Goal: Manage account settings

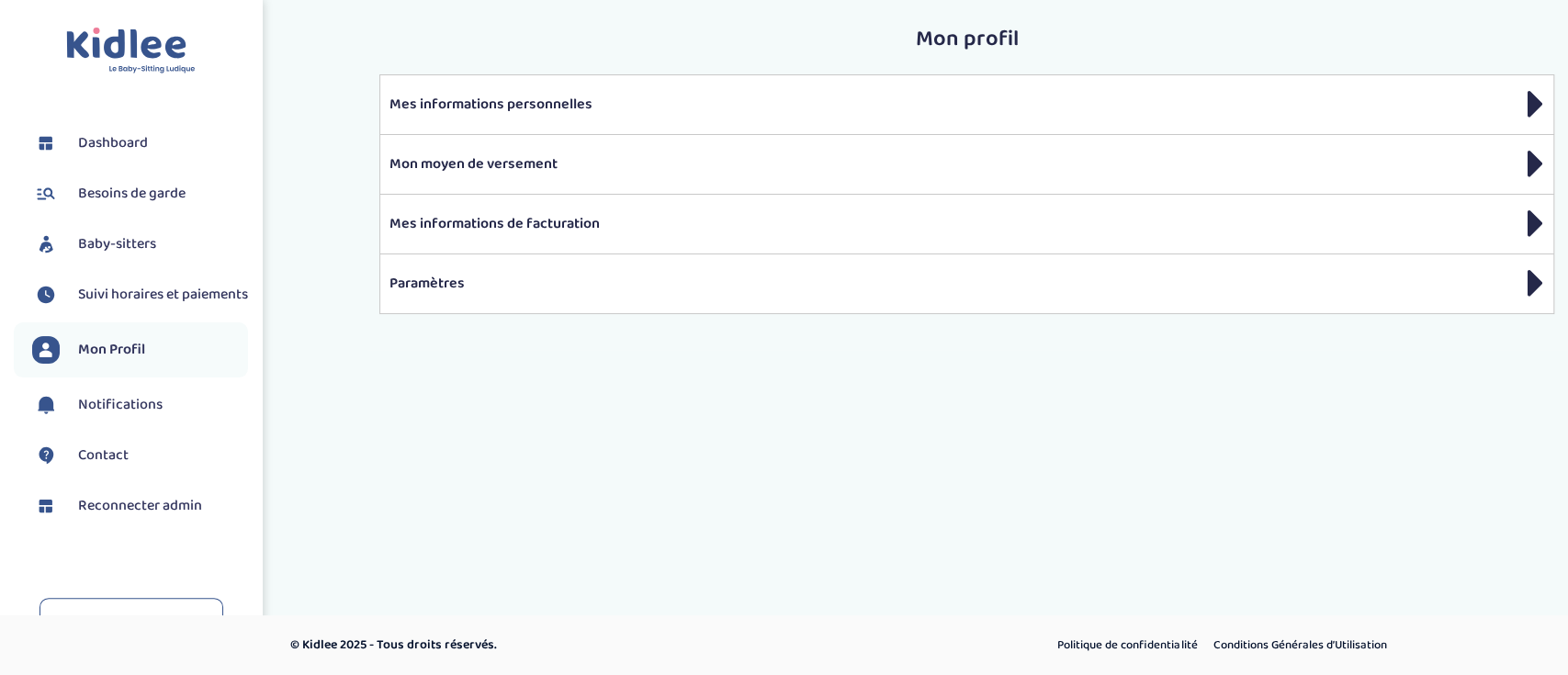
click at [174, 306] on span "Suivi horaires et paiements" at bounding box center [163, 295] width 170 height 22
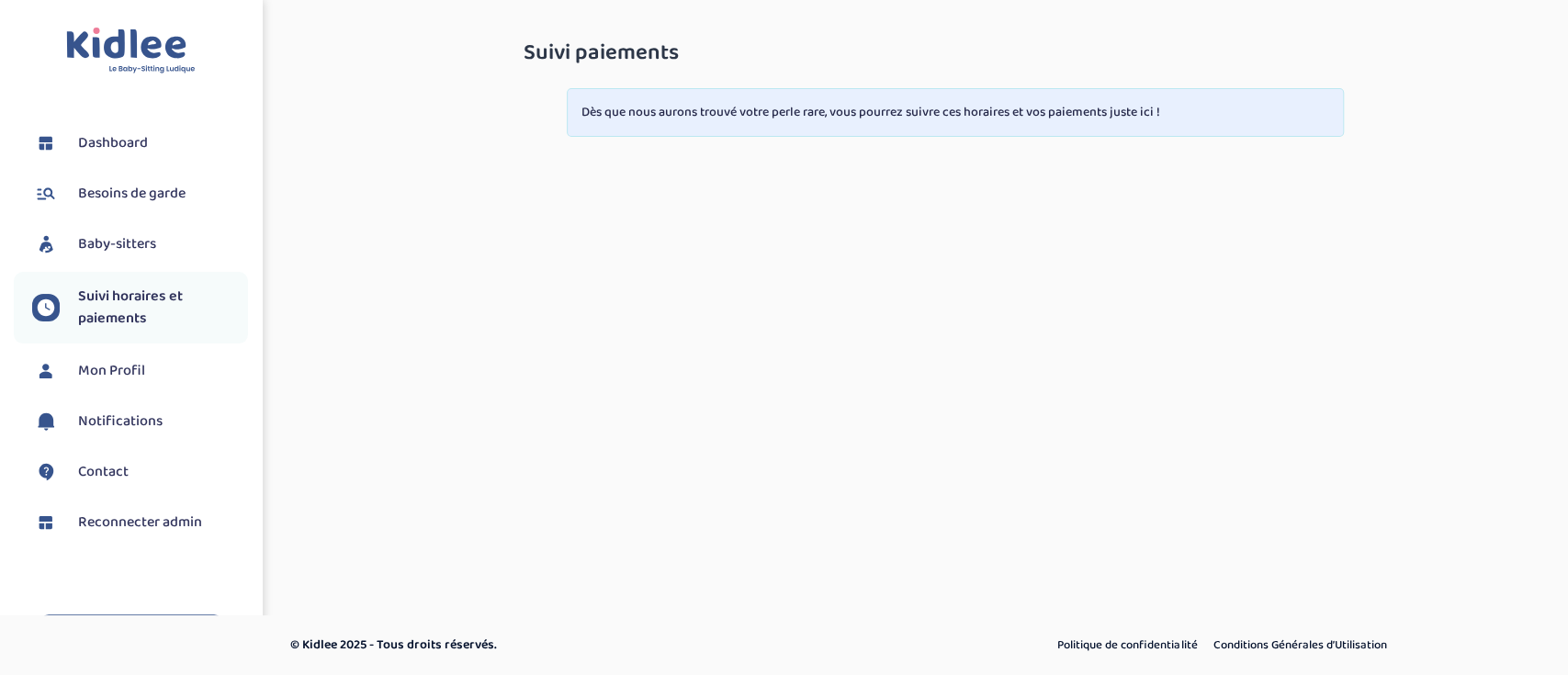
click at [146, 190] on span "Besoins de garde" at bounding box center [131, 194] width 107 height 22
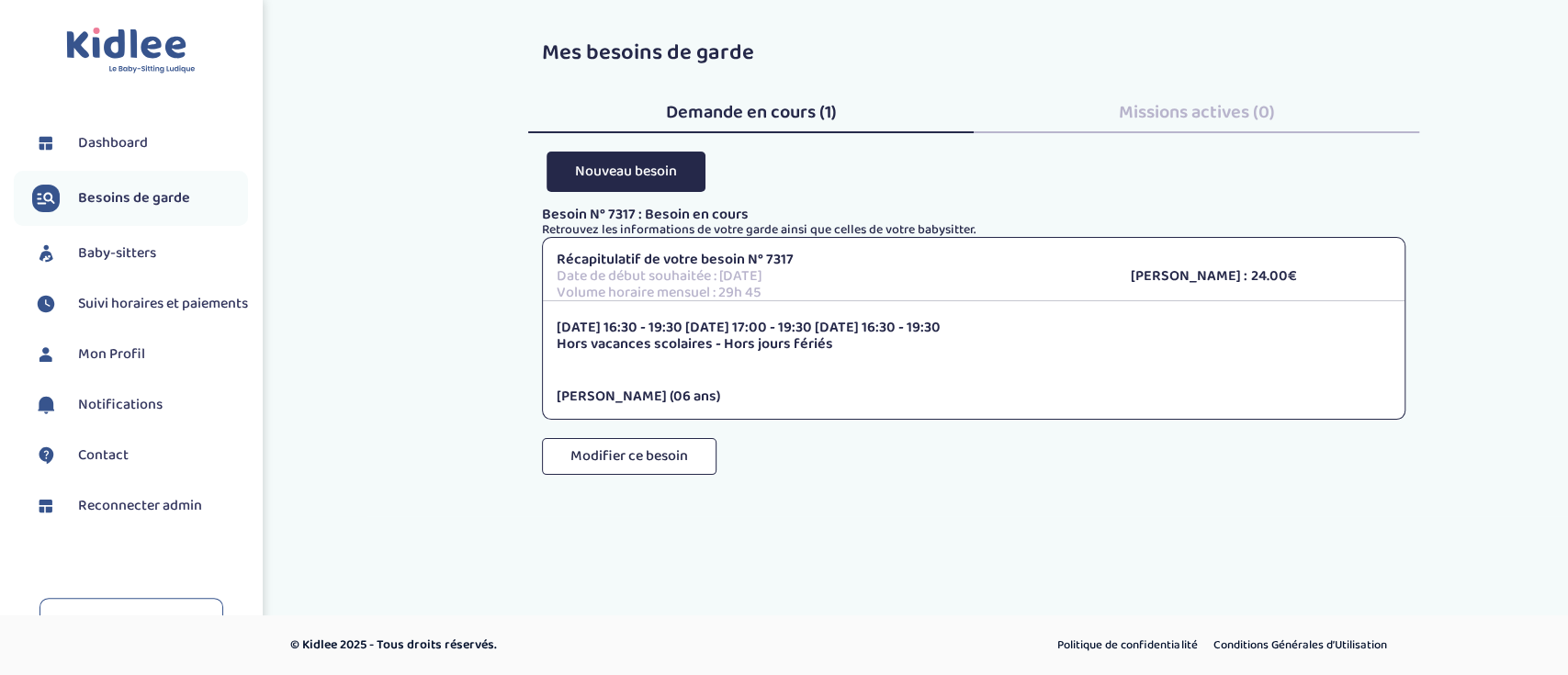
click at [161, 141] on link "Dashboard" at bounding box center [140, 143] width 216 height 28
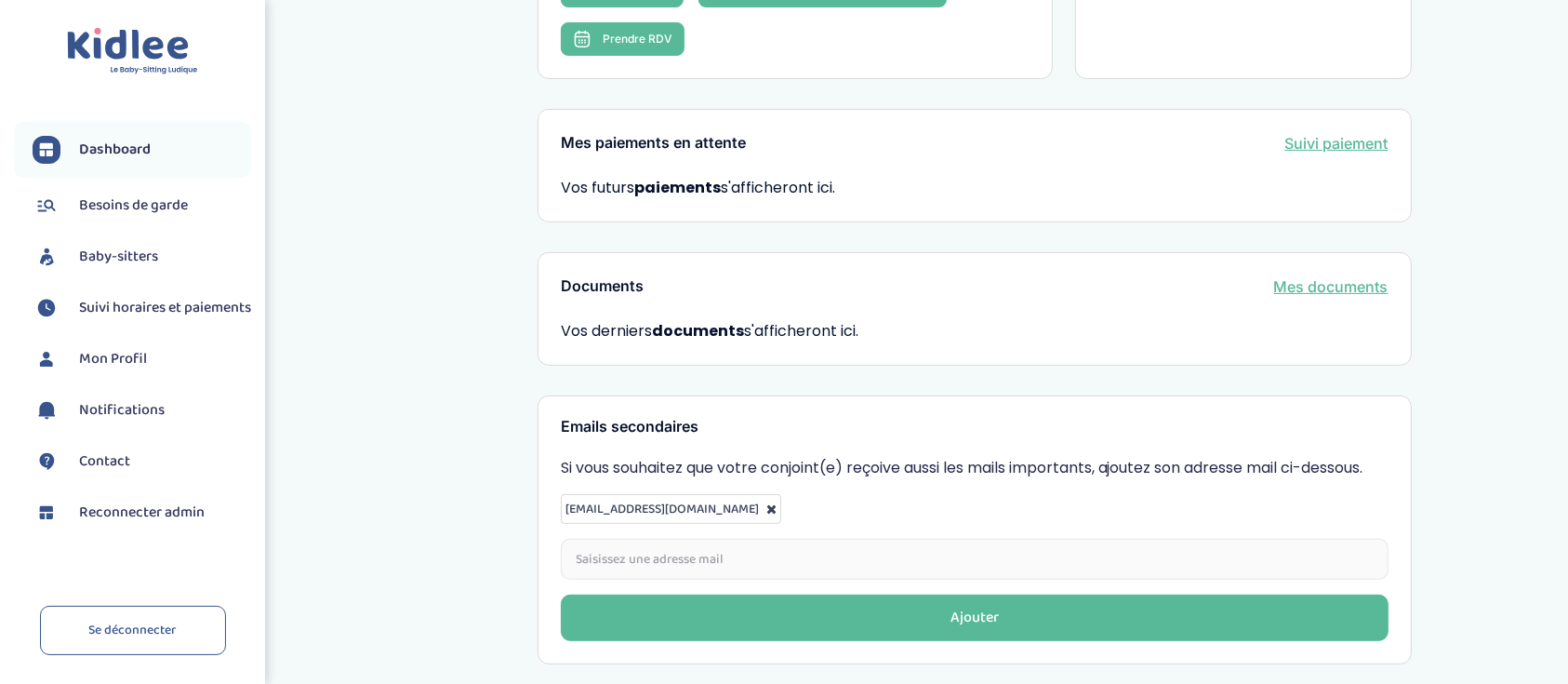
scroll to position [571, 0]
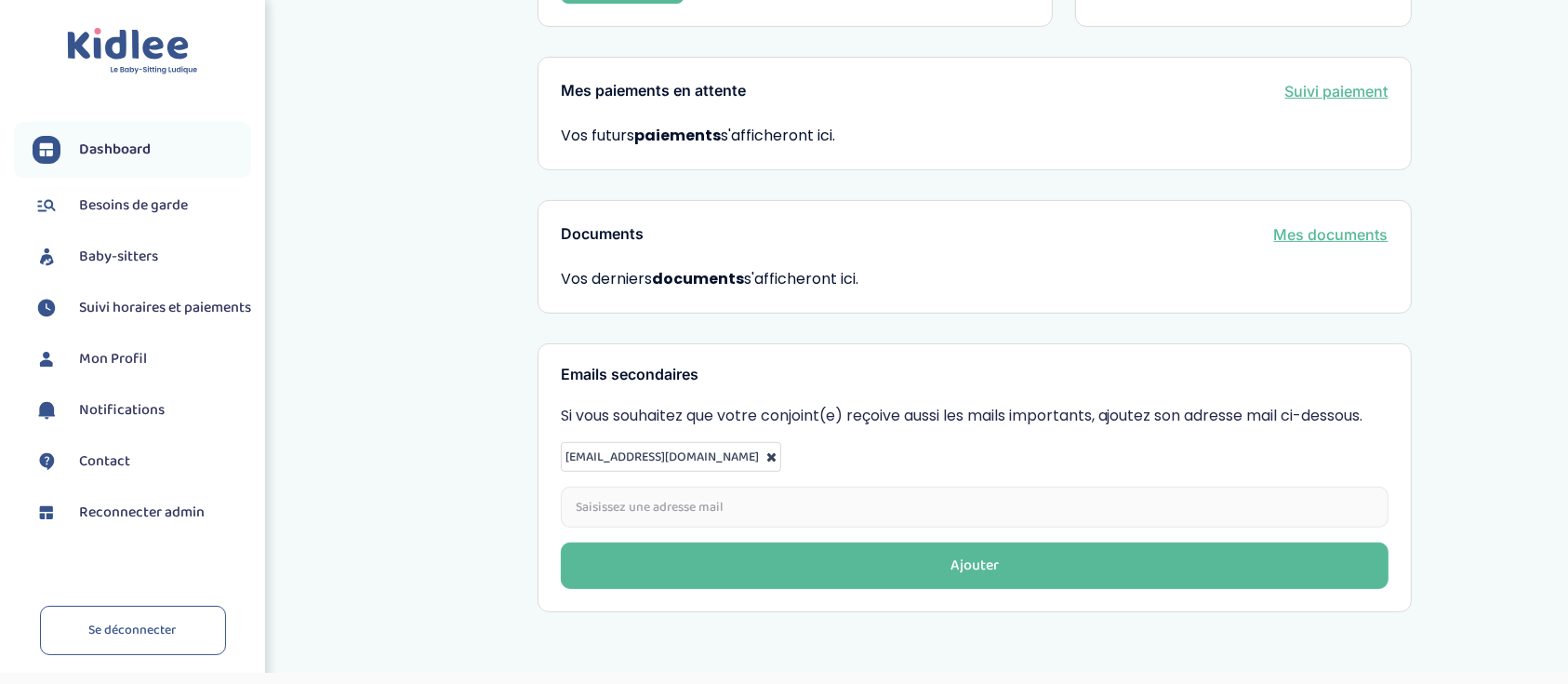
click at [185, 216] on span "Besoins de garde" at bounding box center [133, 206] width 109 height 22
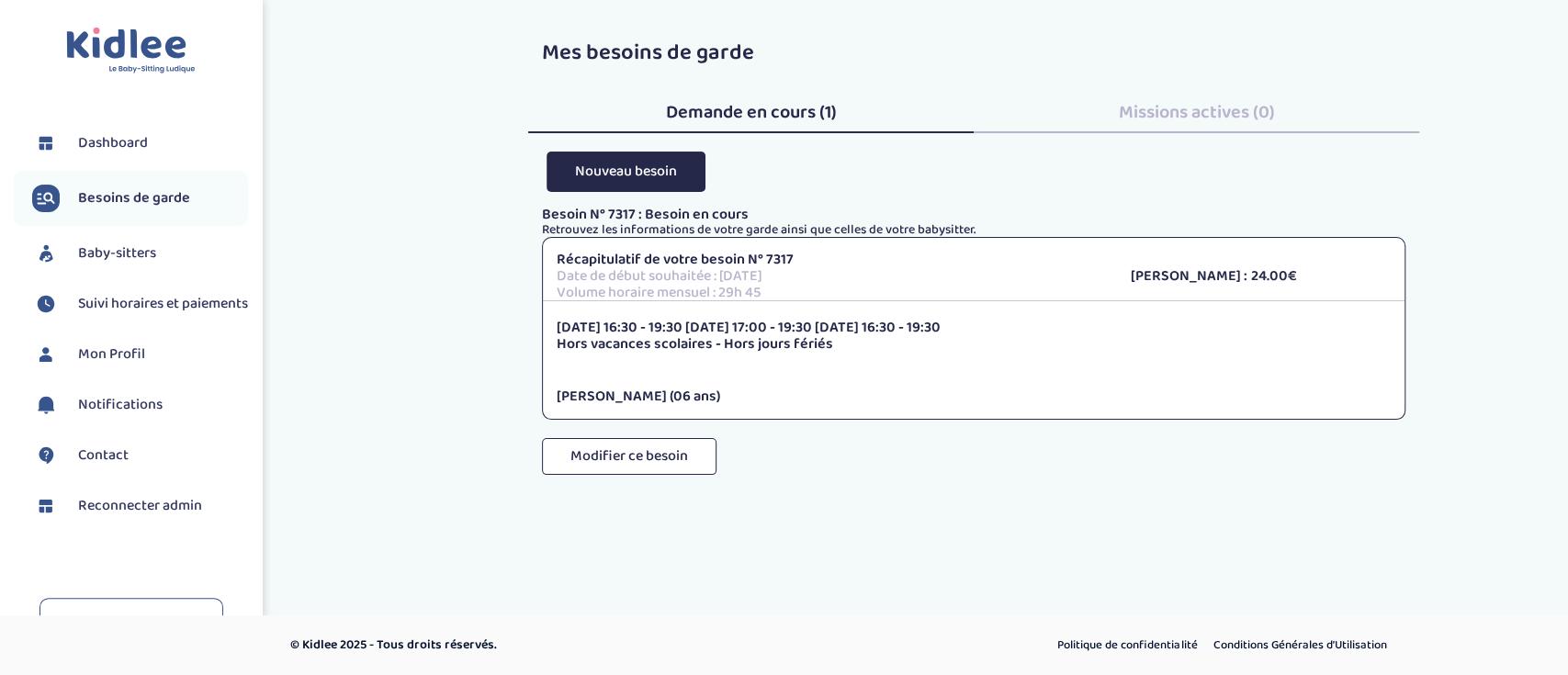
click at [145, 260] on span "Baby-sitters" at bounding box center [116, 253] width 78 height 22
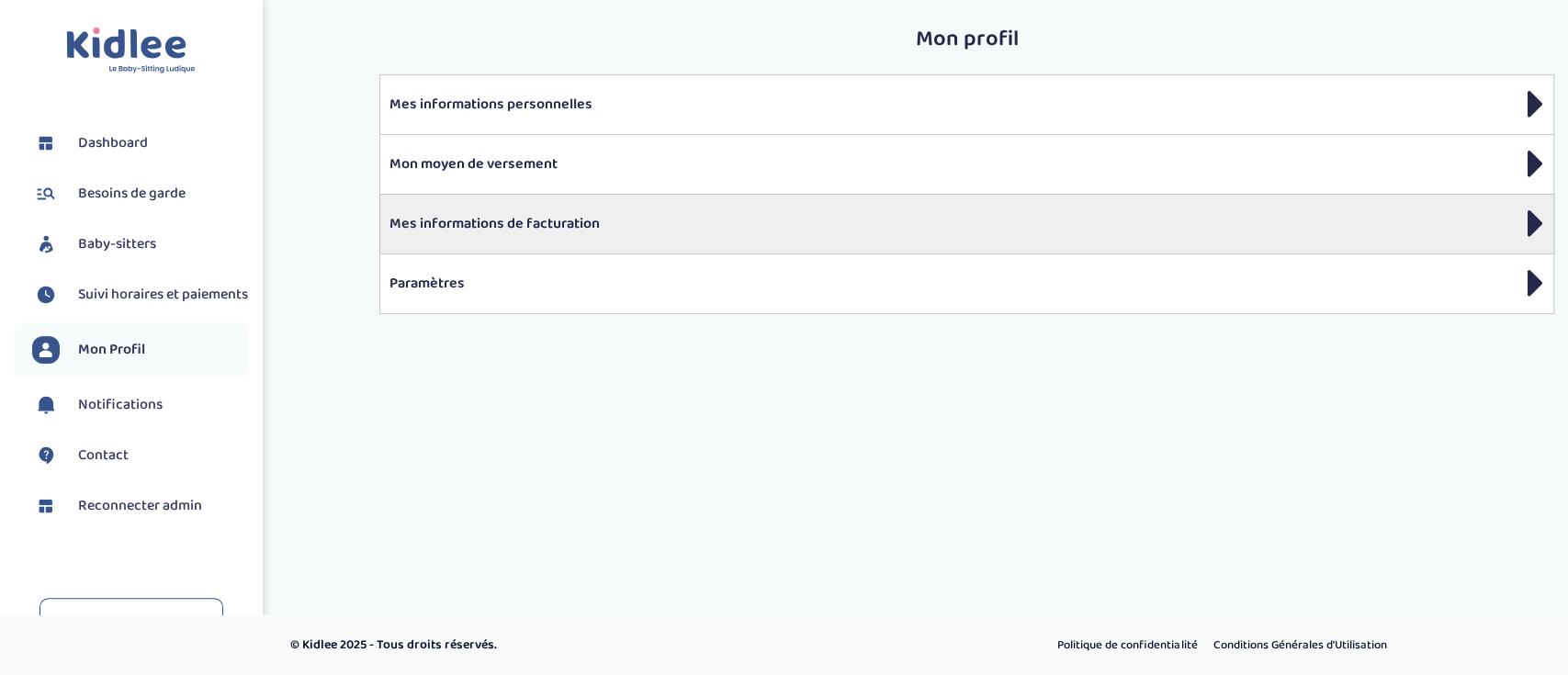
click at [529, 238] on div "Mes informations de facturation" at bounding box center [966, 223] width 1174 height 60
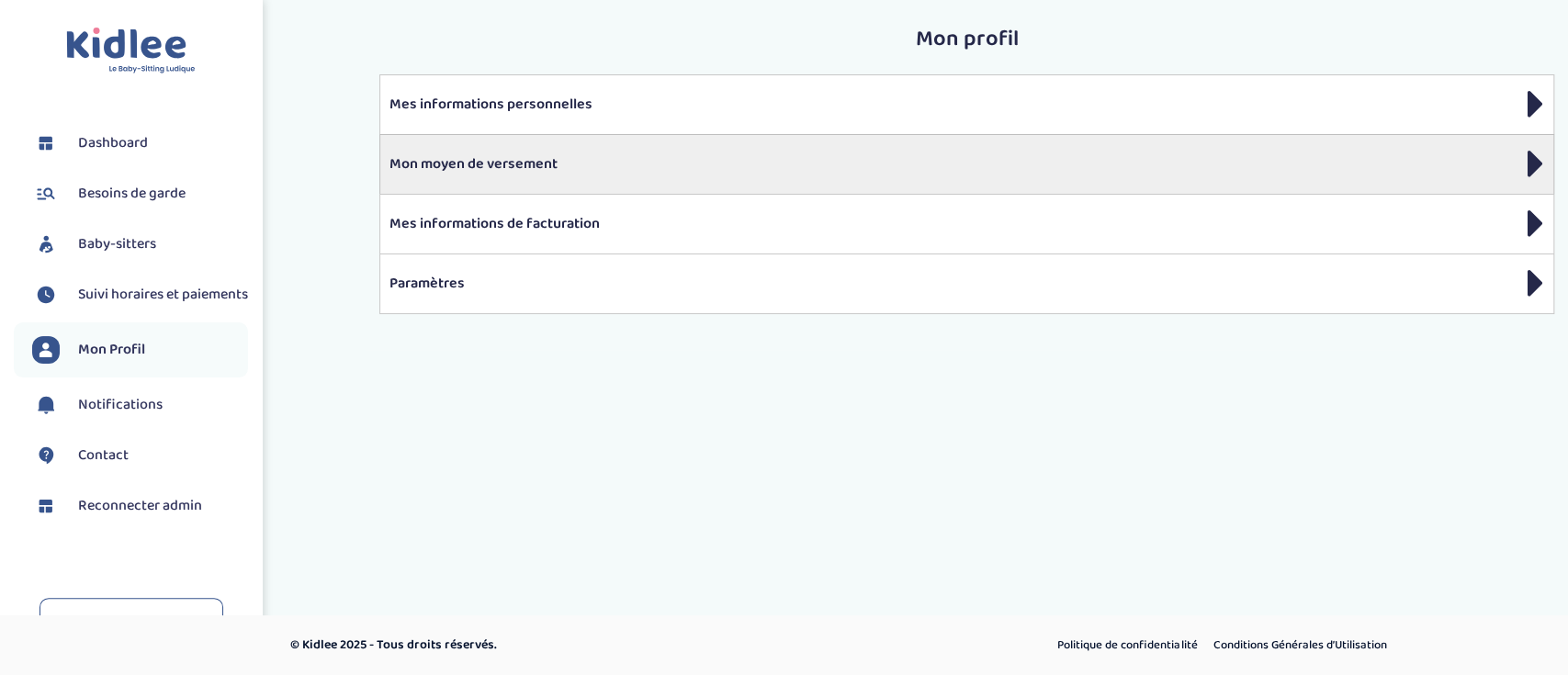
click at [541, 175] on div "Mon moyen de versement" at bounding box center [966, 163] width 1174 height 60
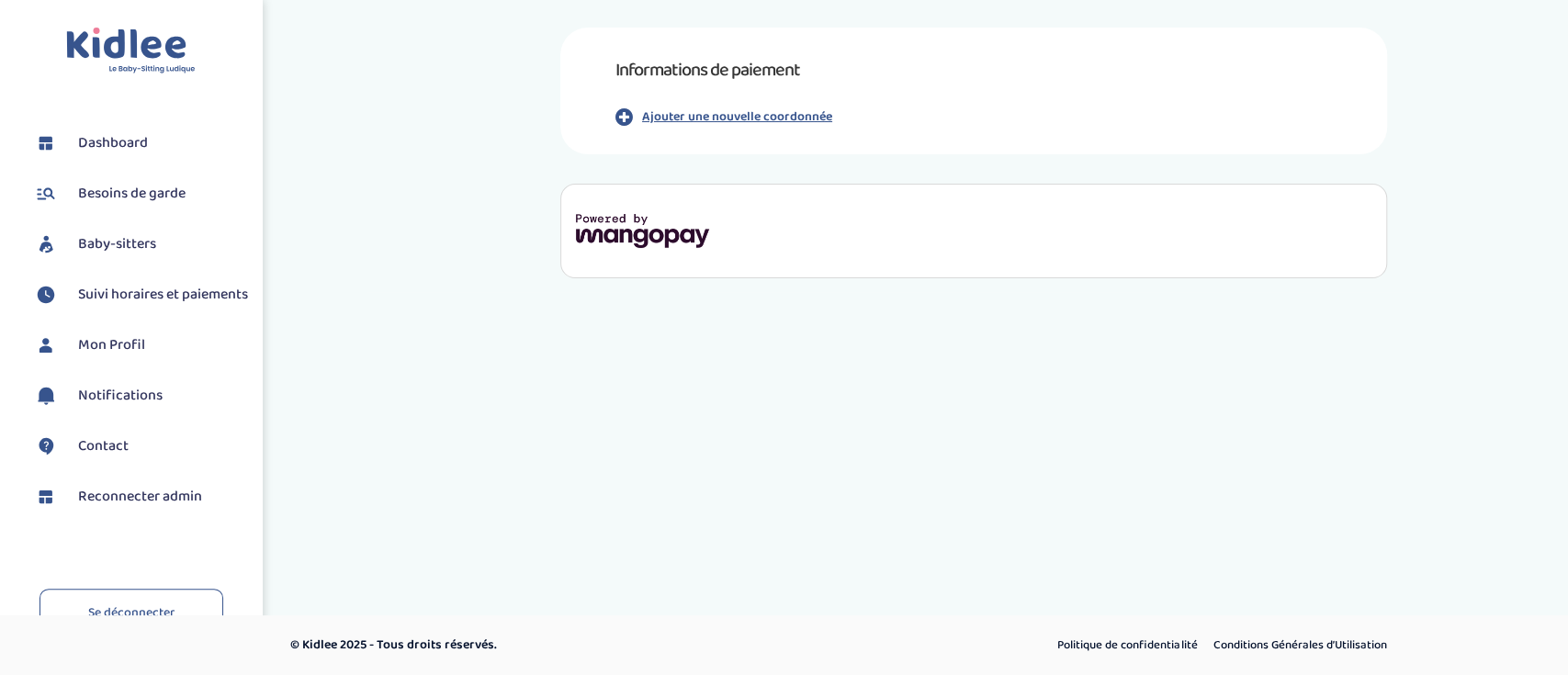
click at [167, 511] on link "Reconnecter admin" at bounding box center [140, 497] width 216 height 28
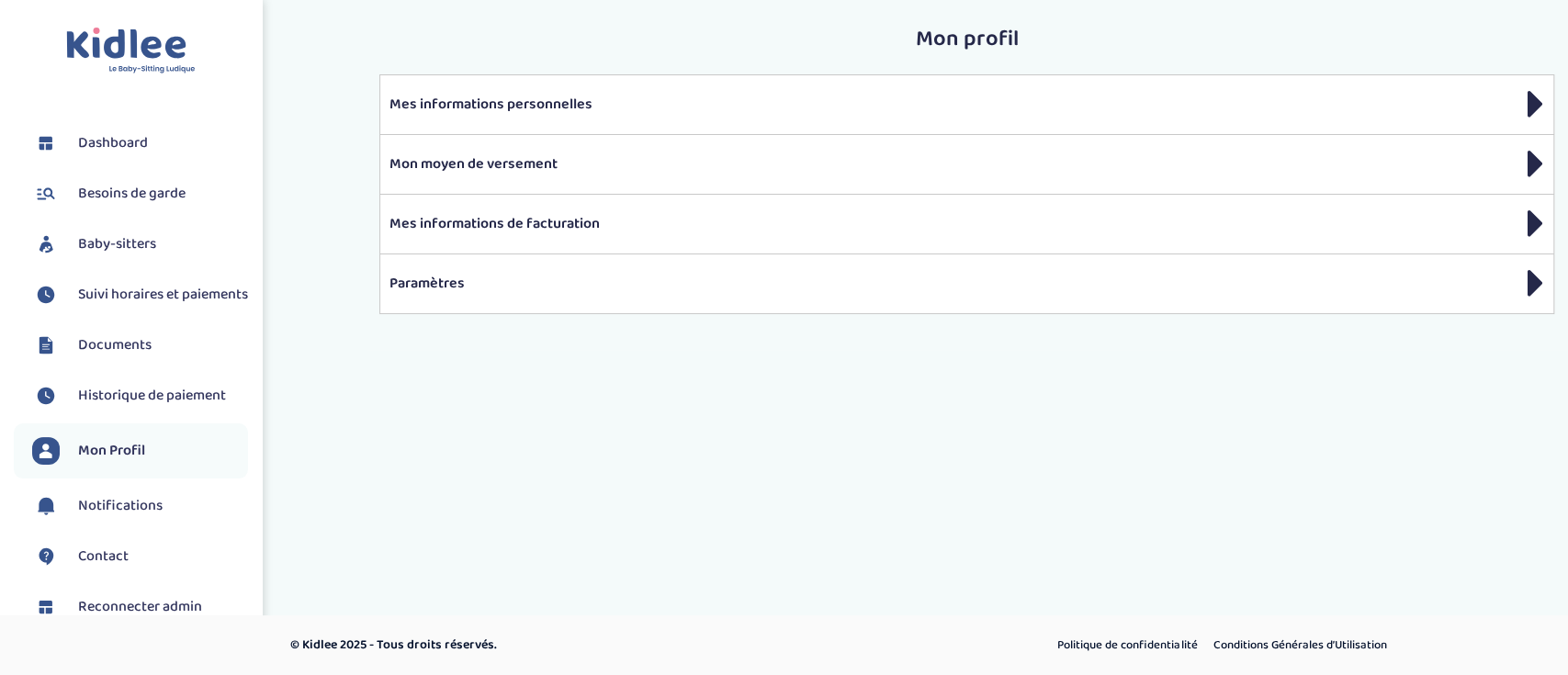
click at [169, 237] on link "Baby-sitters" at bounding box center [140, 244] width 216 height 28
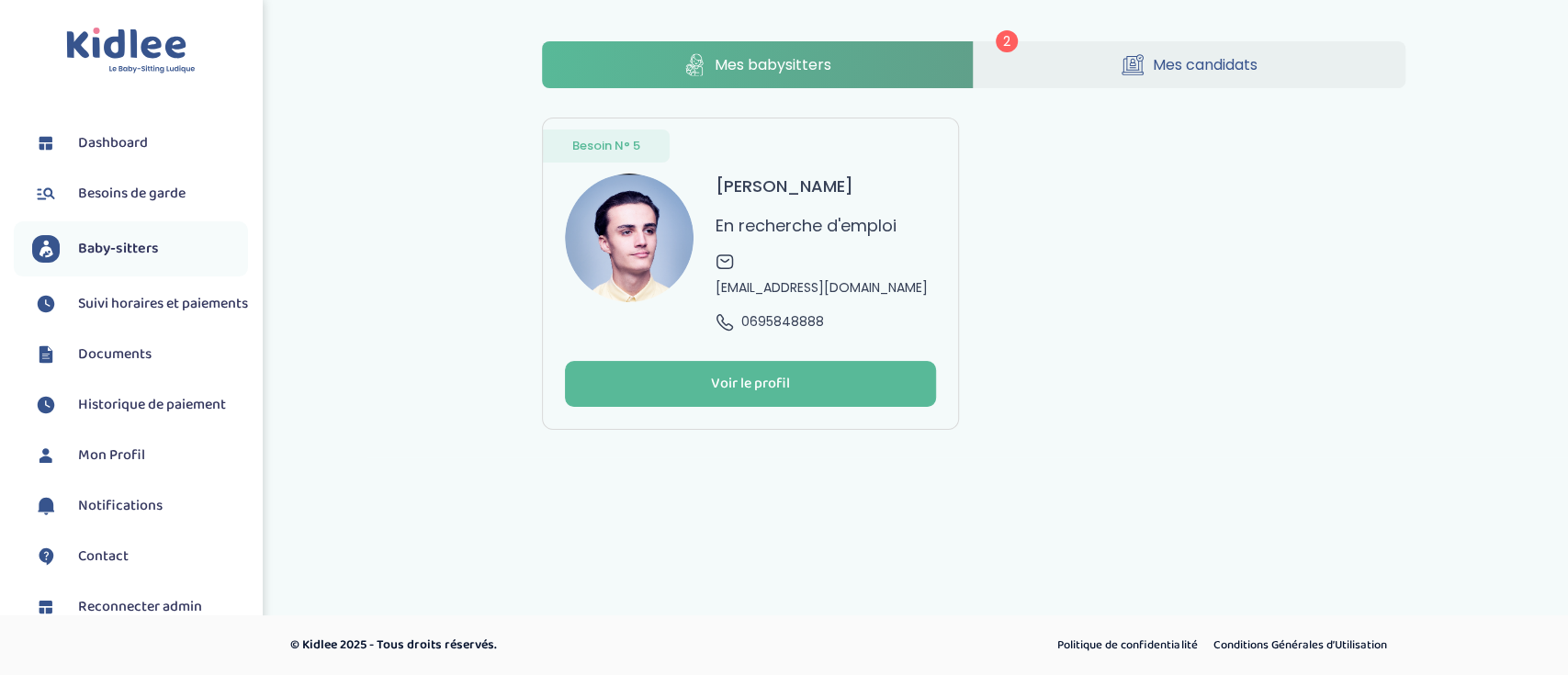
click at [1122, 58] on icon at bounding box center [1133, 65] width 22 height 23
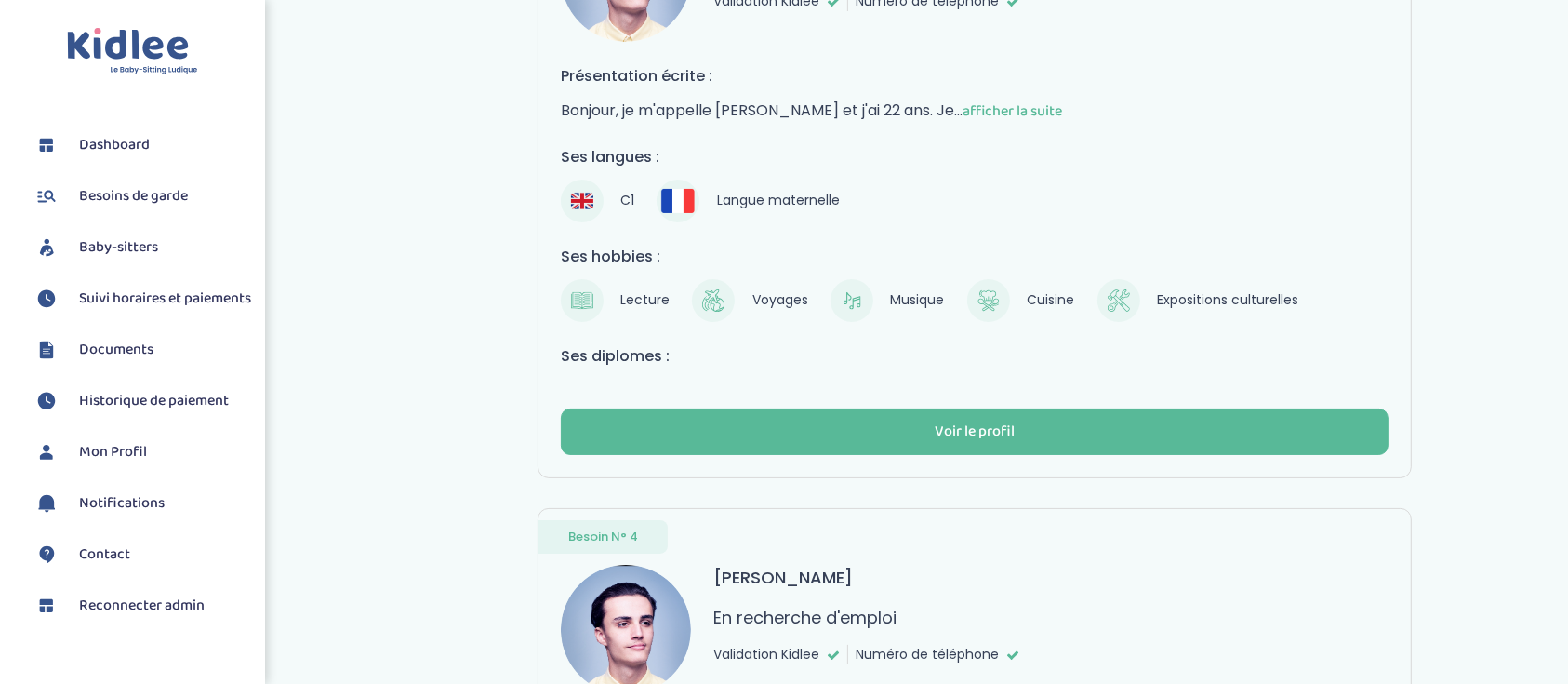
scroll to position [204, 0]
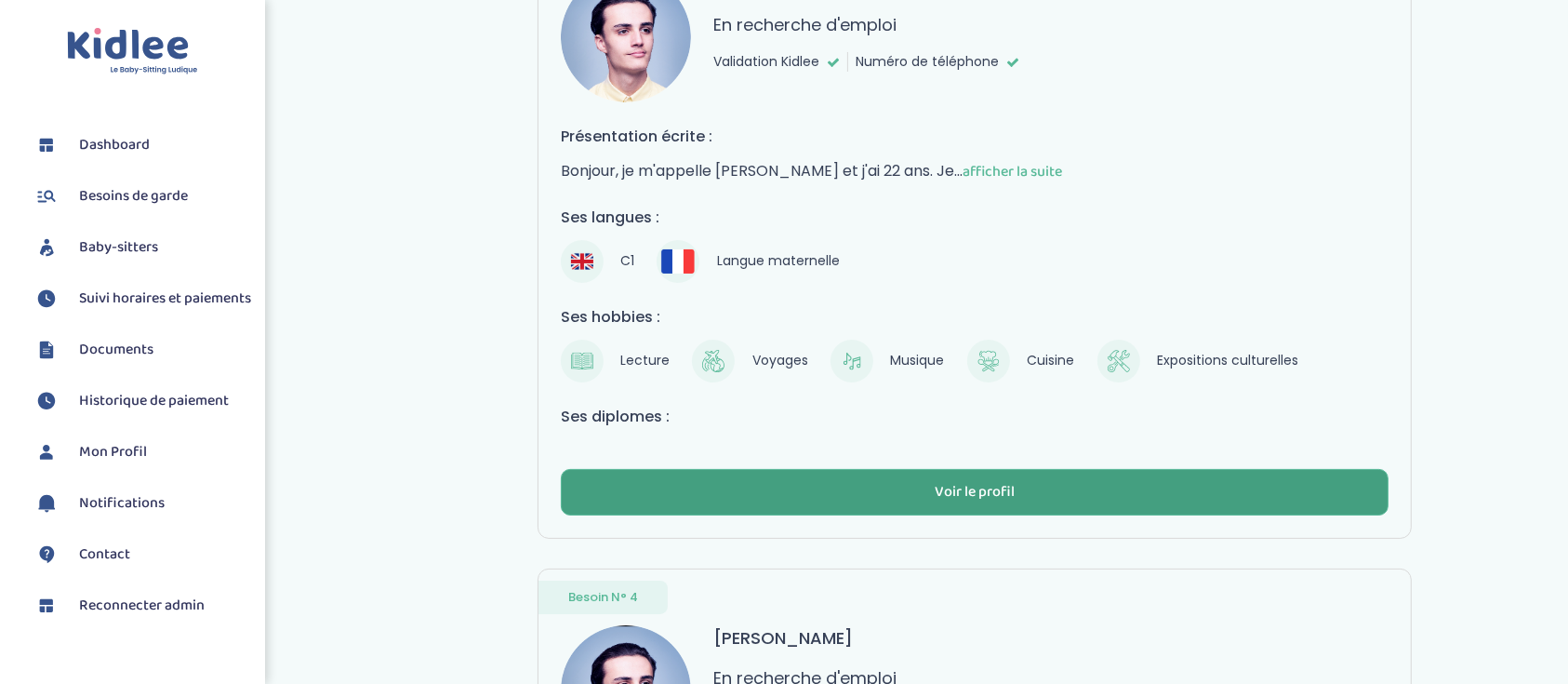
click at [896, 474] on button "Voir le profil" at bounding box center [974, 492] width 828 height 47
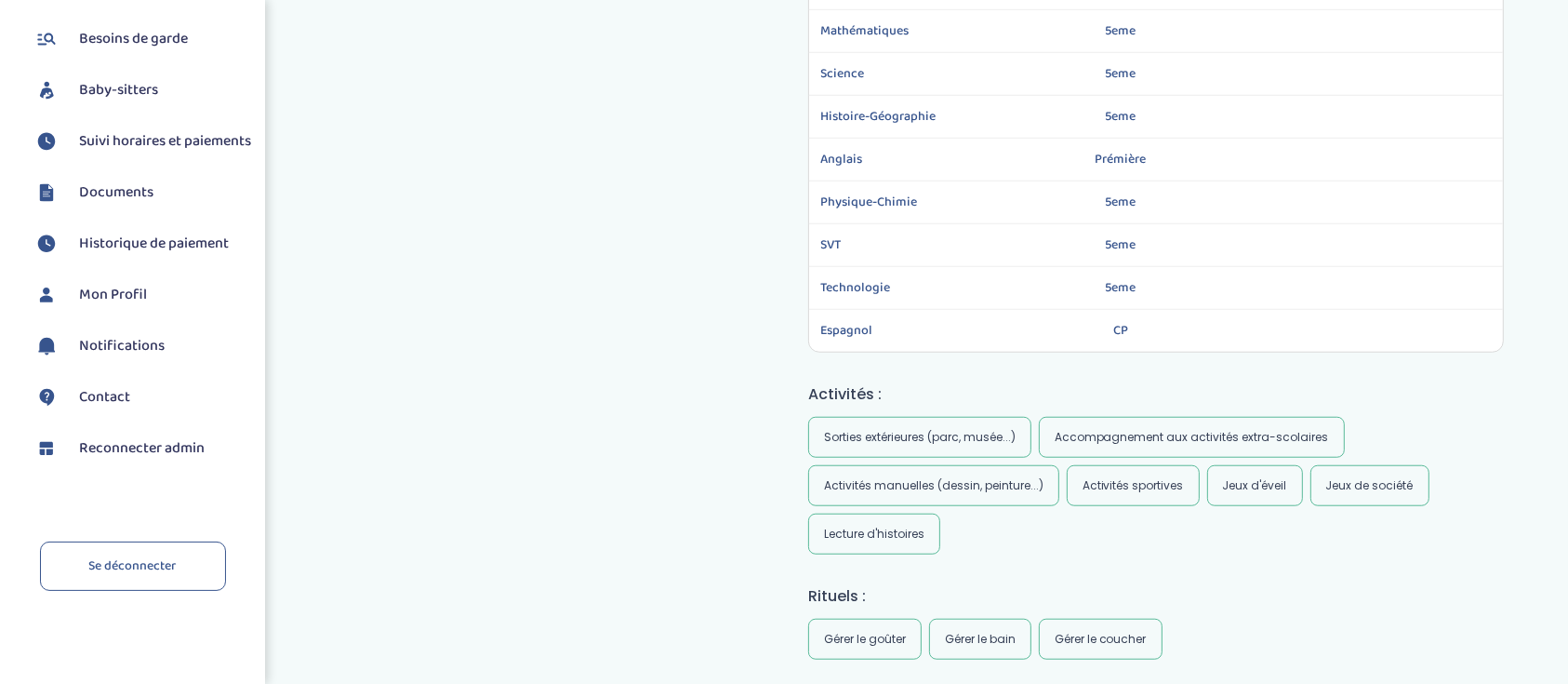
scroll to position [173, 0]
click at [191, 448] on span "Reconnecter admin" at bounding box center [141, 448] width 125 height 22
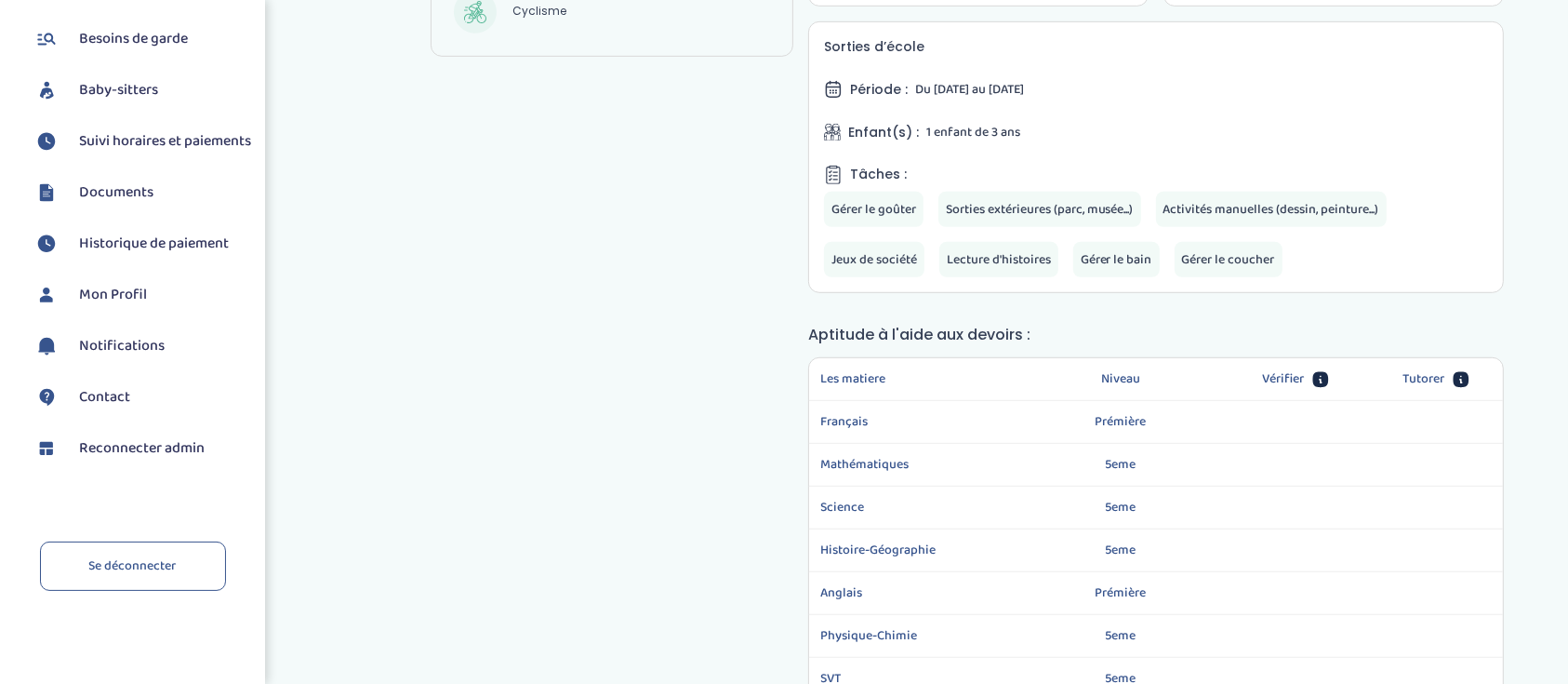
scroll to position [991, 0]
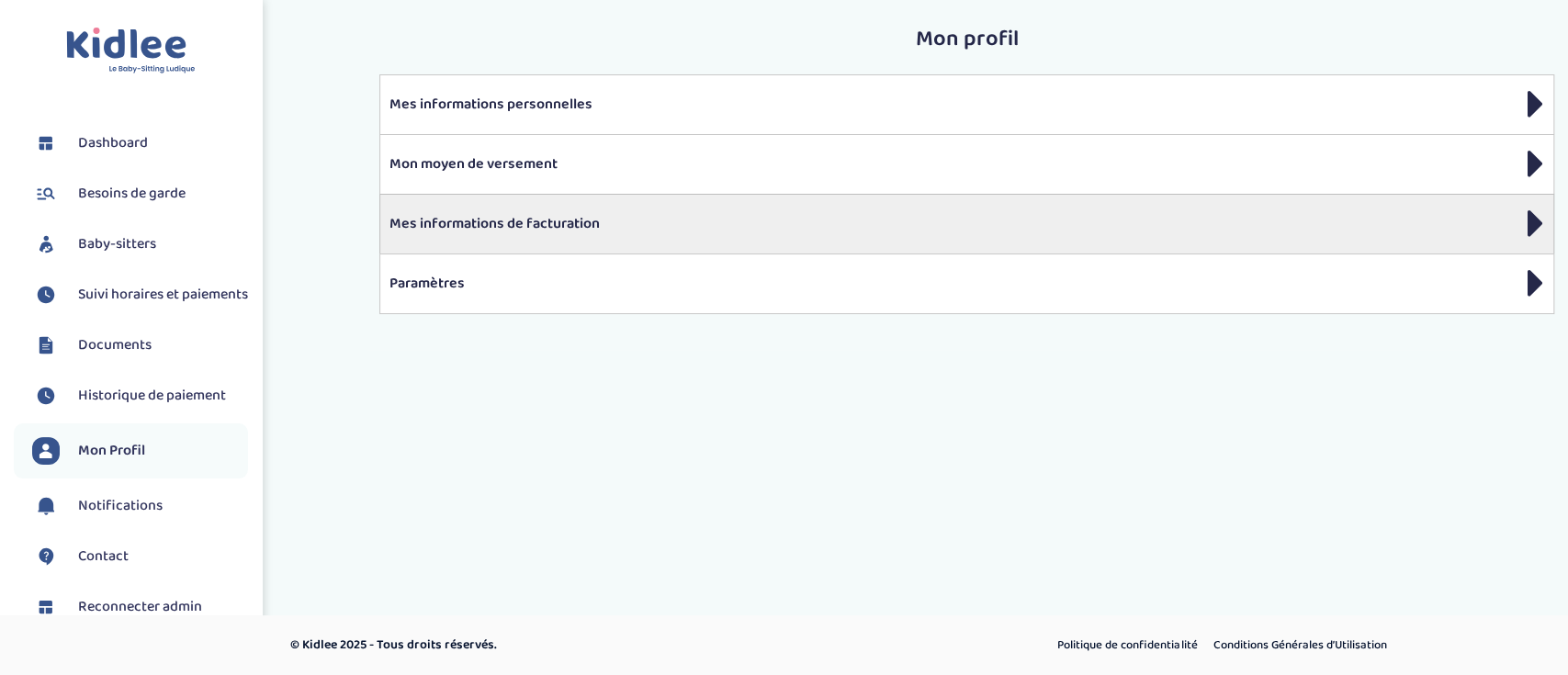
click at [525, 218] on p "Mes informations de facturation" at bounding box center [966, 224] width 1154 height 22
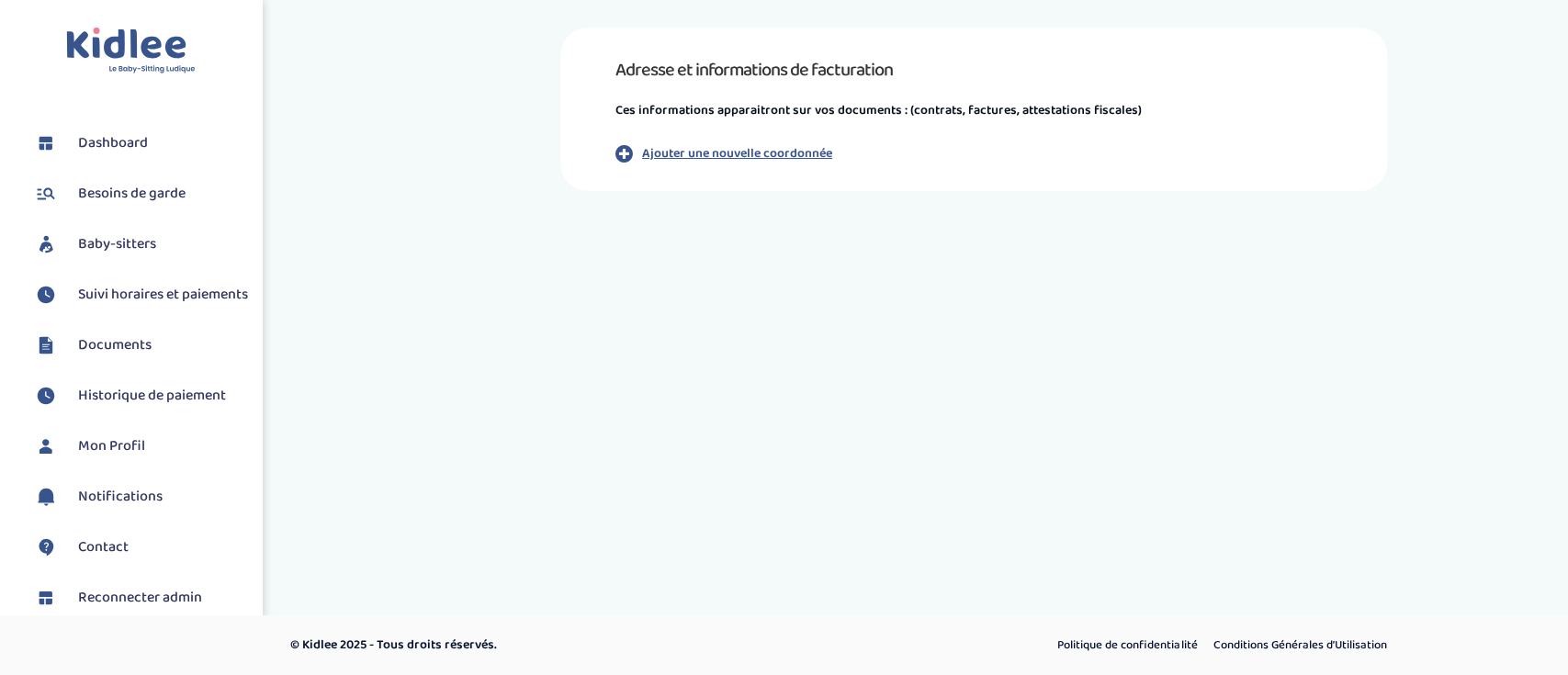
scroll to position [171, 0]
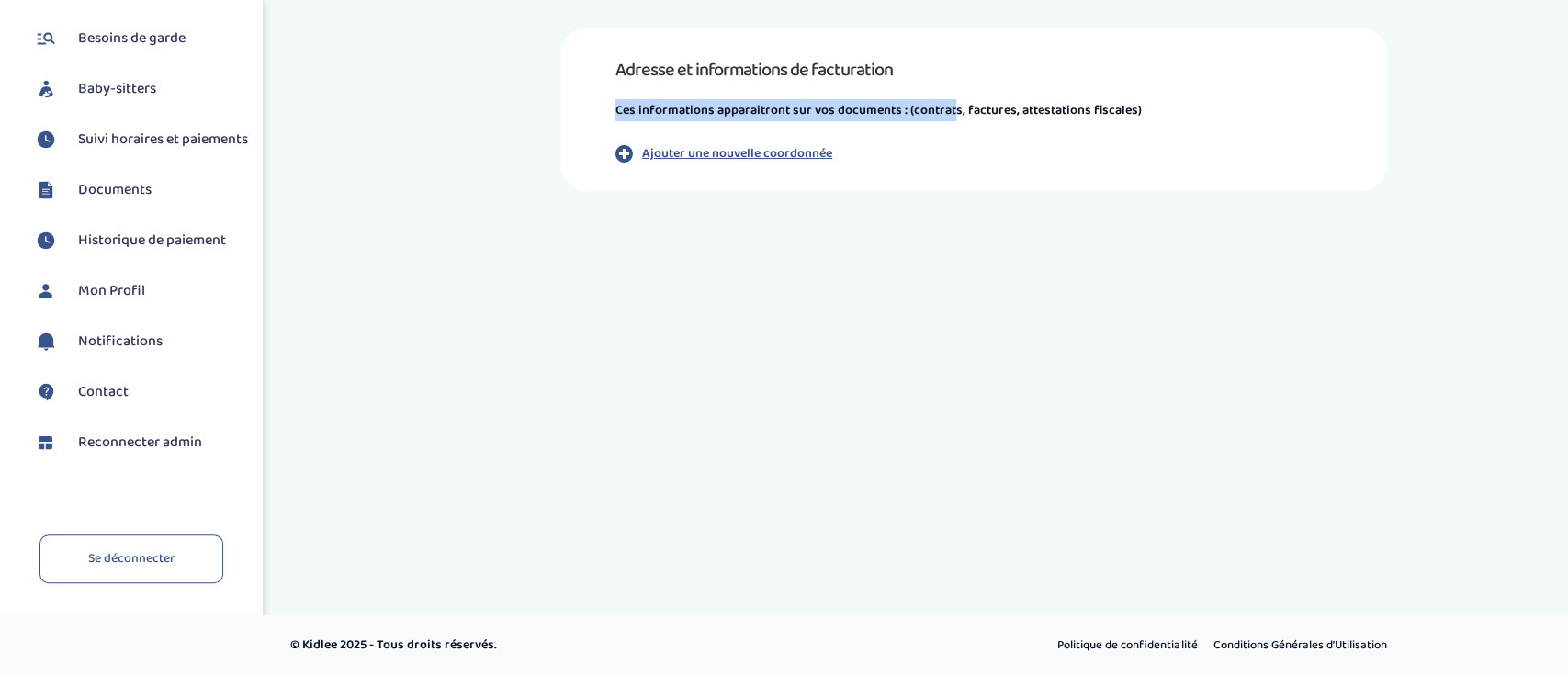
drag, startPoint x: 949, startPoint y: 118, endPoint x: 586, endPoint y: 115, distance: 363.0
click at [586, 115] on div "Adresse et informations de facturation Ces informations apparaitront sur vos do…" at bounding box center [973, 109] width 827 height 163
click at [675, 114] on p "Ces informations apparaitront sur vos documents : (contrats, factures, attestat…" at bounding box center [973, 110] width 716 height 22
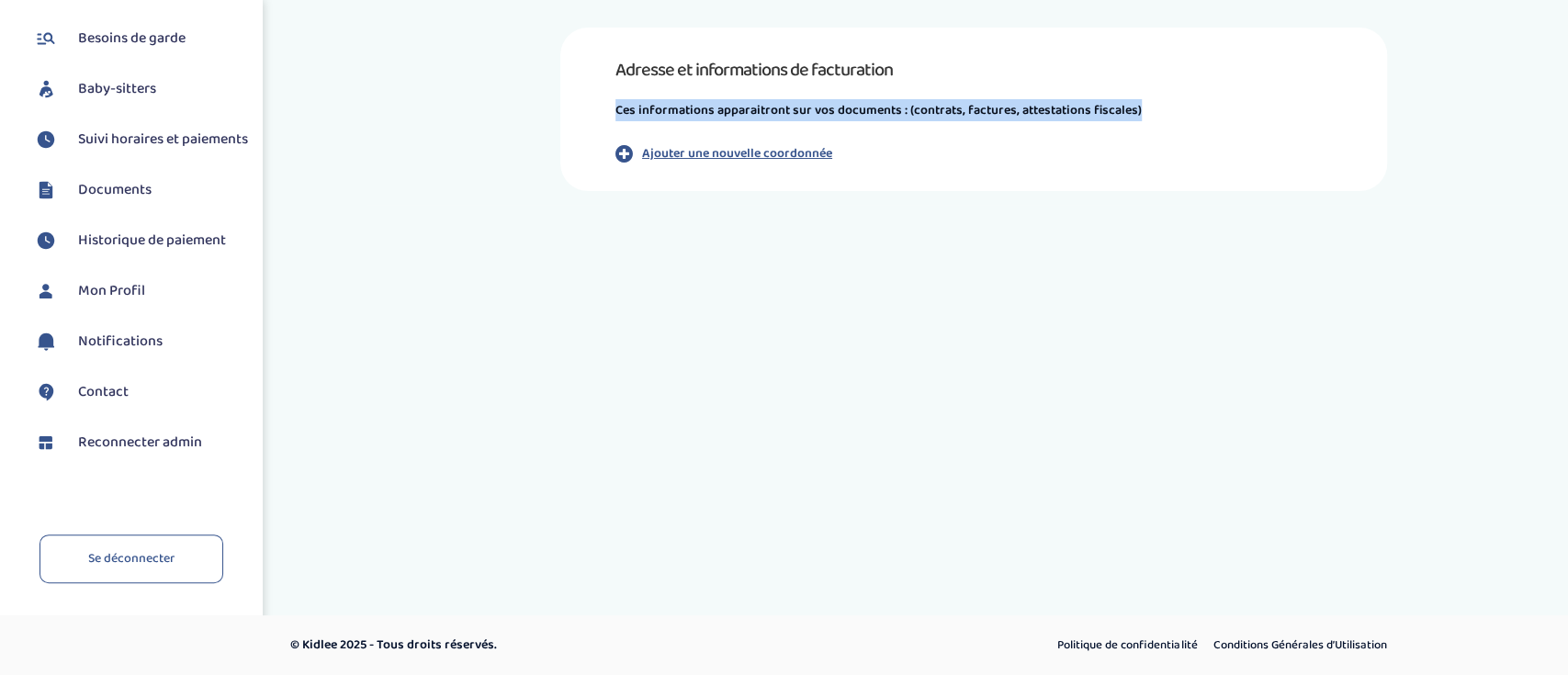
click at [675, 114] on p "Ces informations apparaitront sur vos documents : (contrats, factures, attestat…" at bounding box center [973, 110] width 716 height 22
click at [683, 105] on p "Ces informations apparaitront sur vos documents : (contrats, factures, attestat…" at bounding box center [973, 110] width 716 height 22
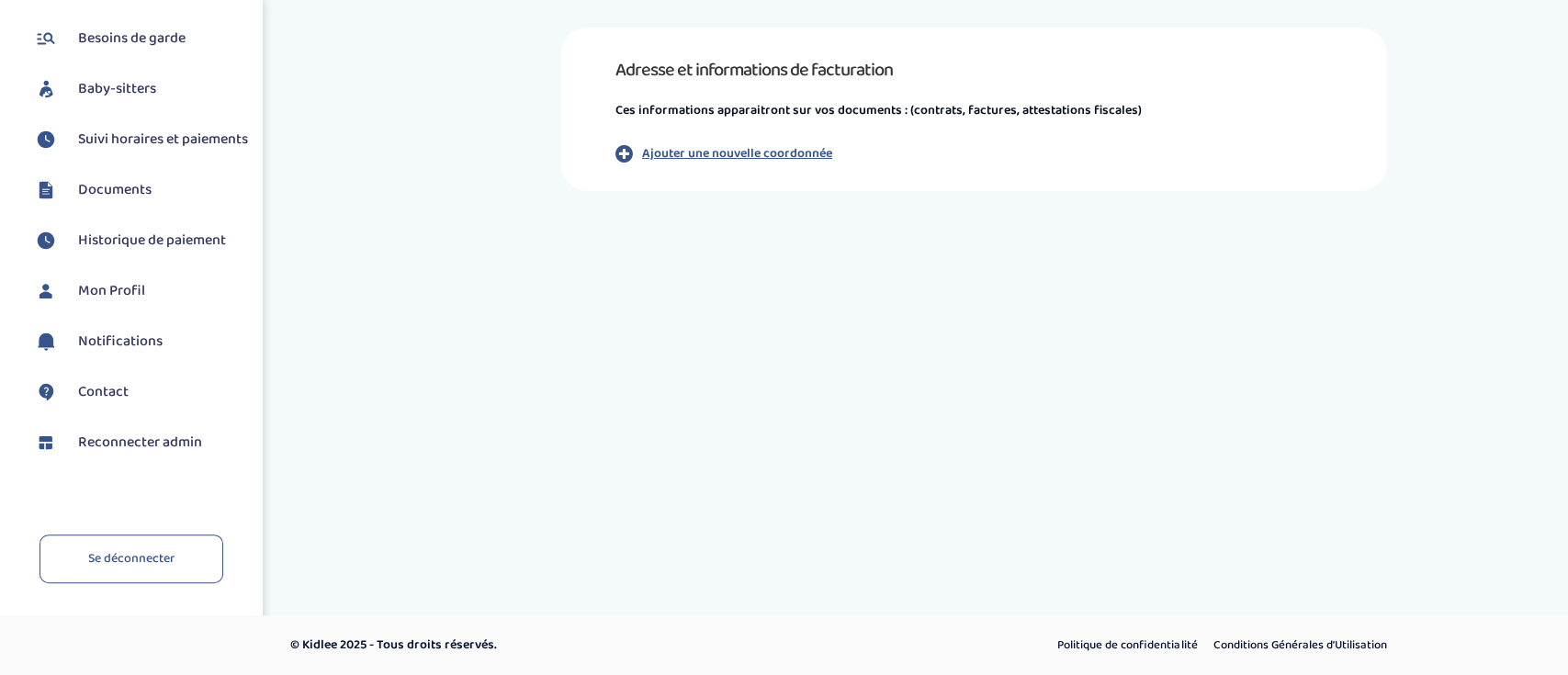
click at [746, 155] on p "Ajouter une nouvelle coordonnée" at bounding box center [737, 153] width 190 height 19
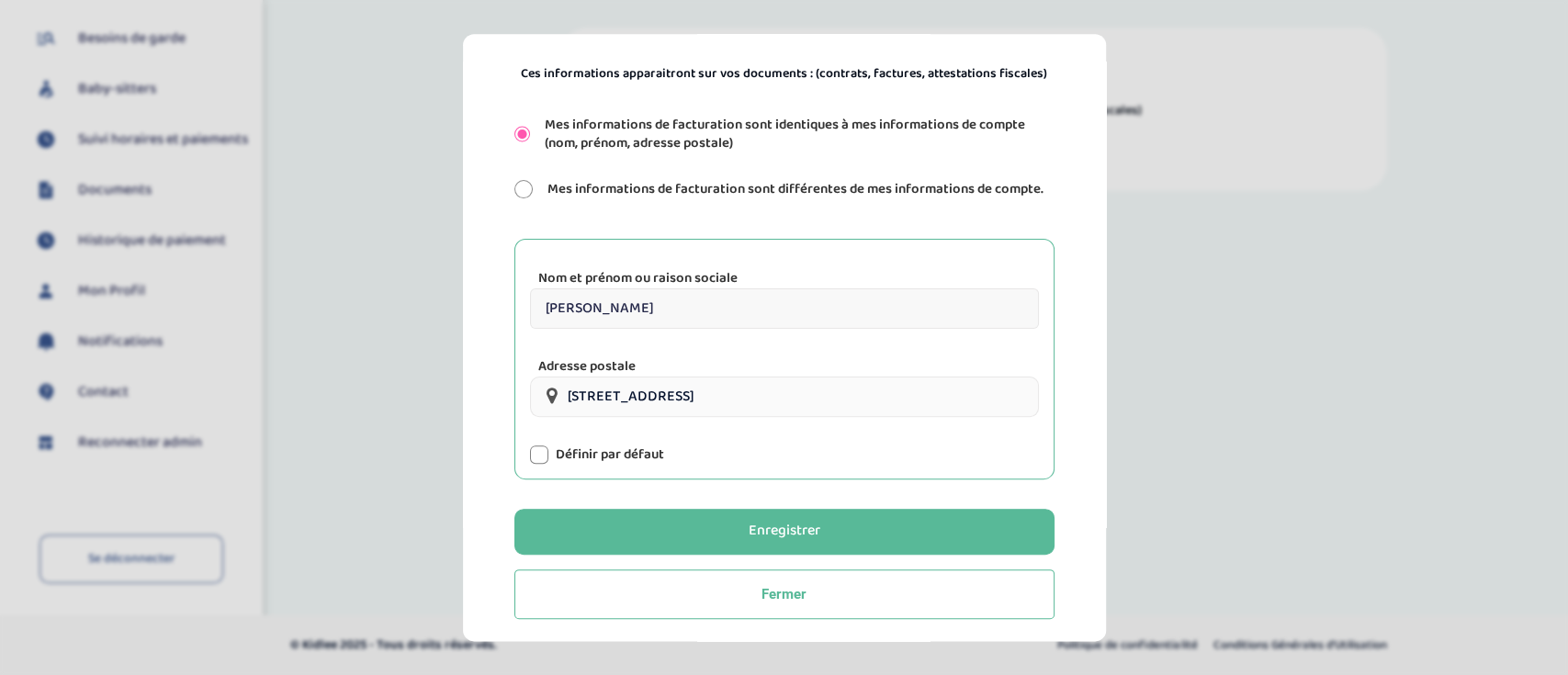
scroll to position [213, 0]
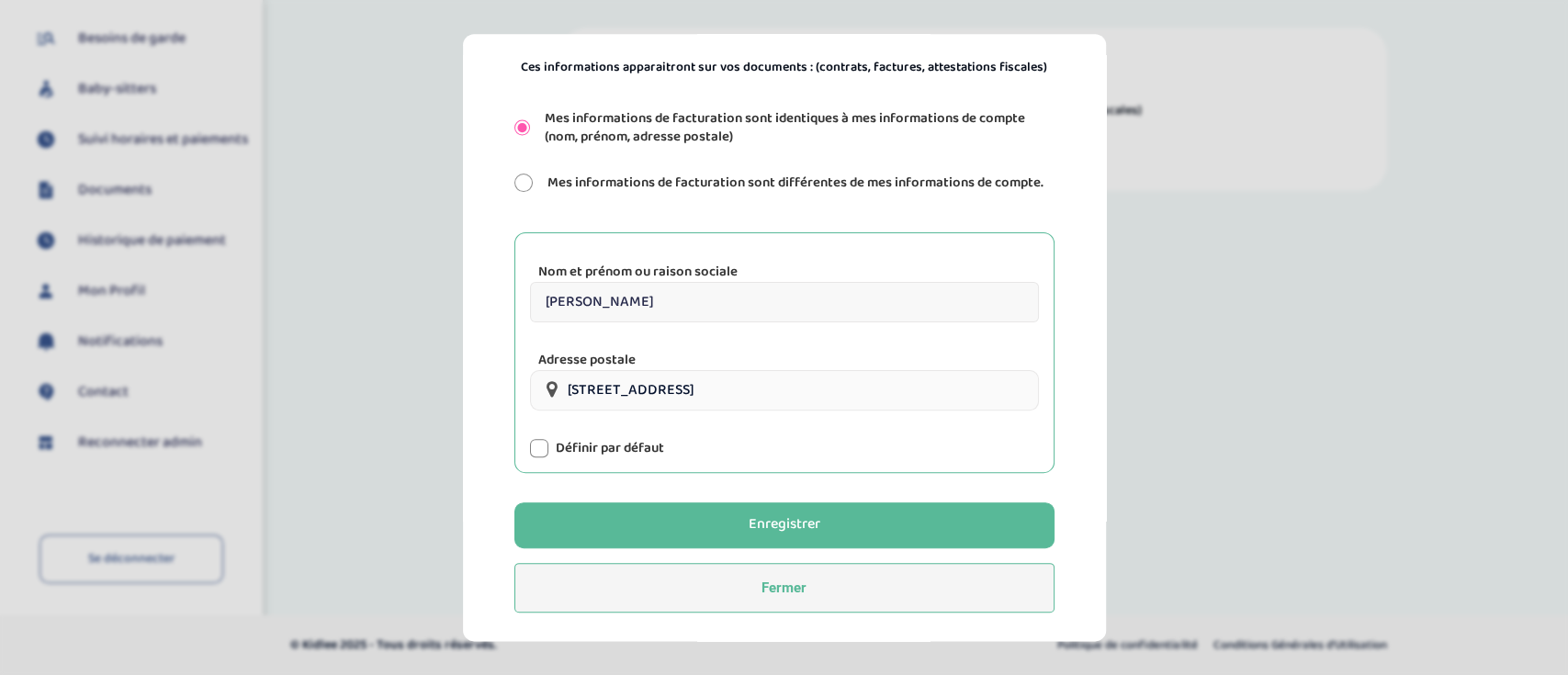
click at [762, 588] on button "Fermer" at bounding box center [784, 587] width 540 height 50
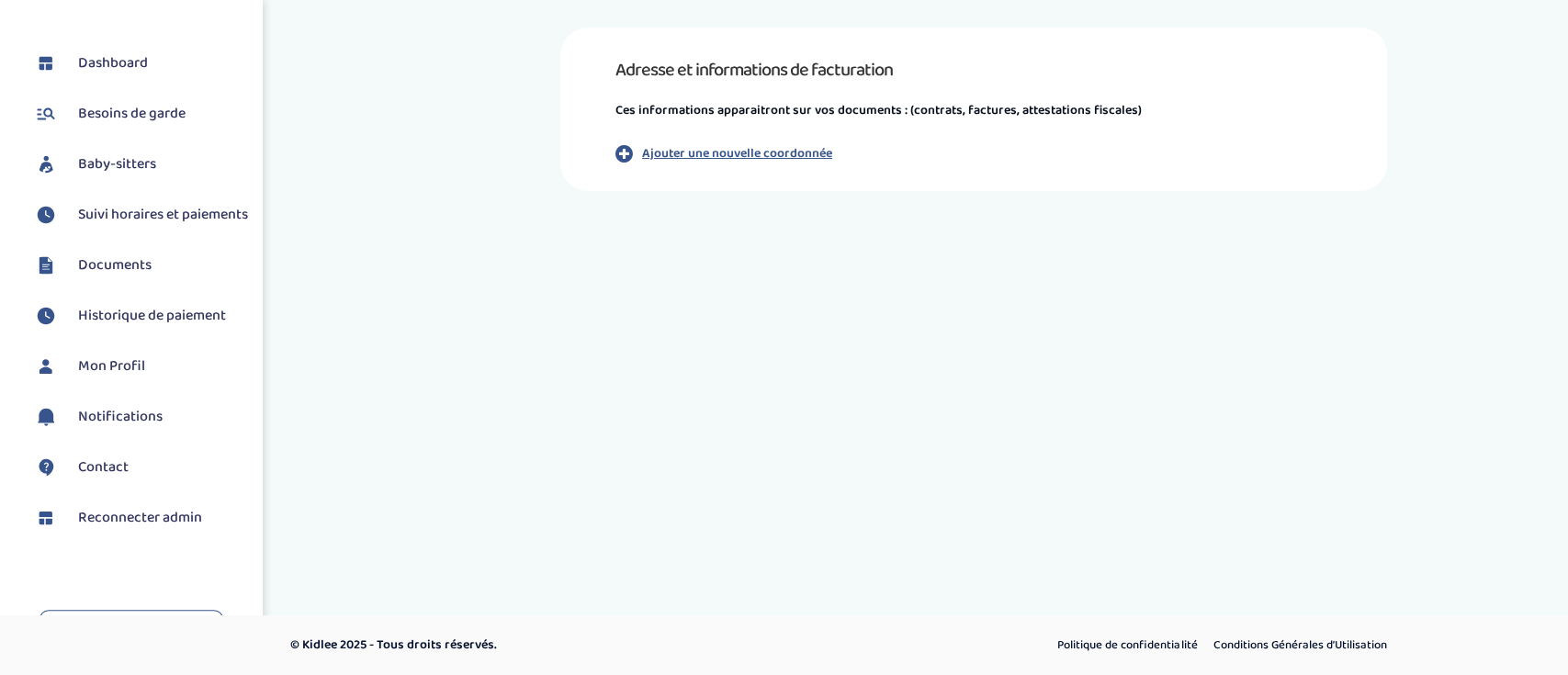
scroll to position [171, 0]
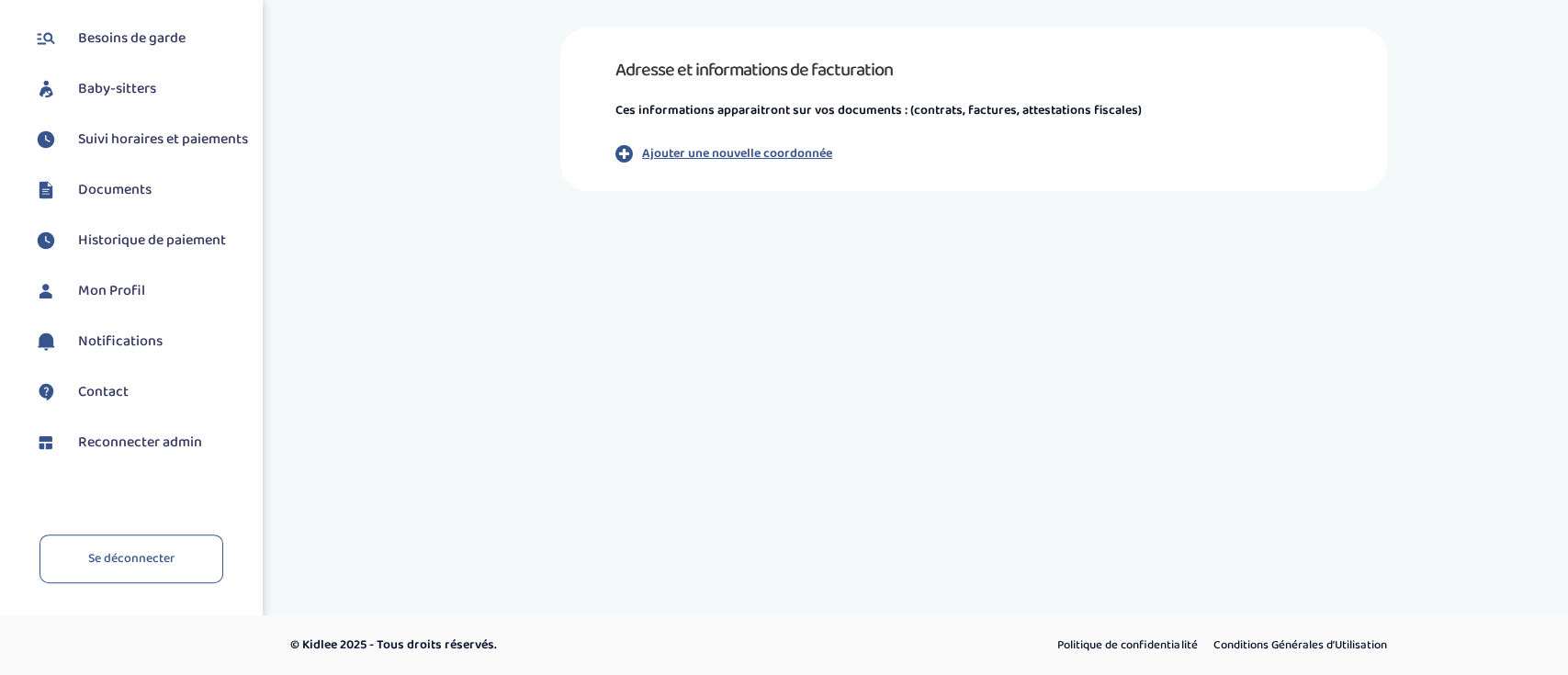
click at [164, 437] on span "Reconnecter admin" at bounding box center [140, 442] width 124 height 22
